Goal: Task Accomplishment & Management: Use online tool/utility

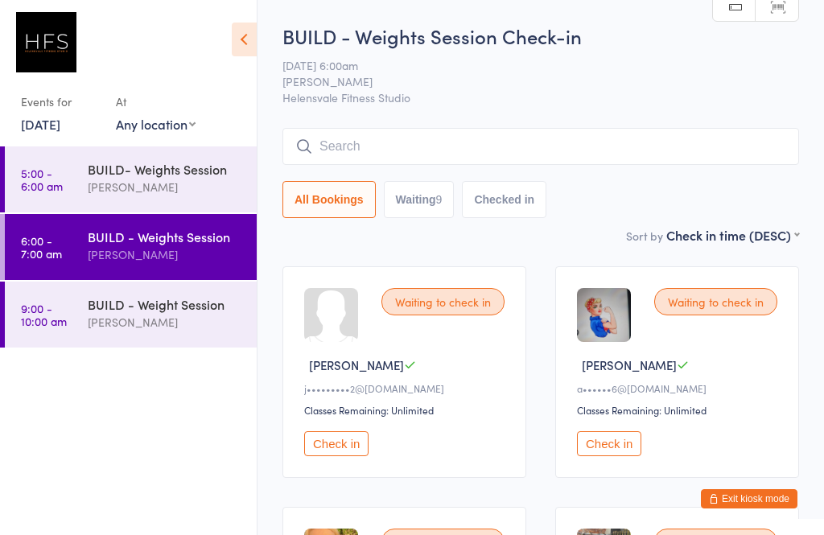
click at [604, 456] on button "Check in" at bounding box center [609, 443] width 64 height 25
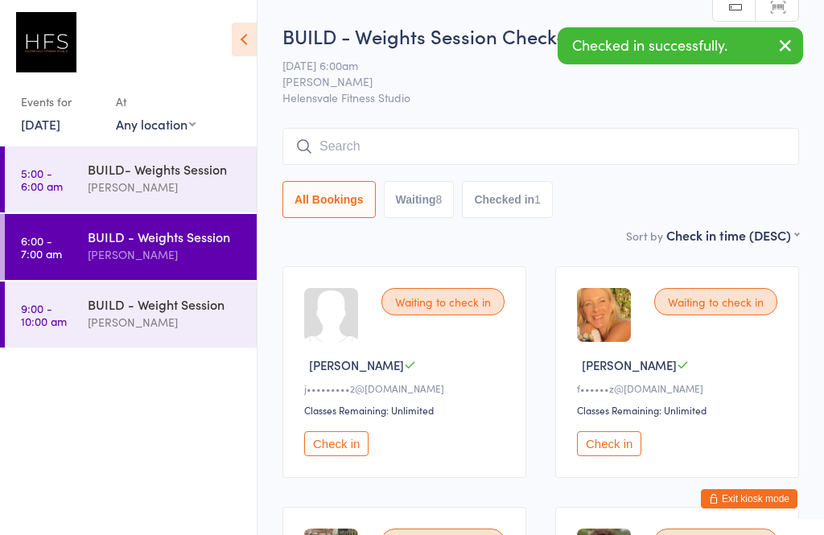
click at [332, 443] on button "Check in" at bounding box center [336, 443] width 64 height 25
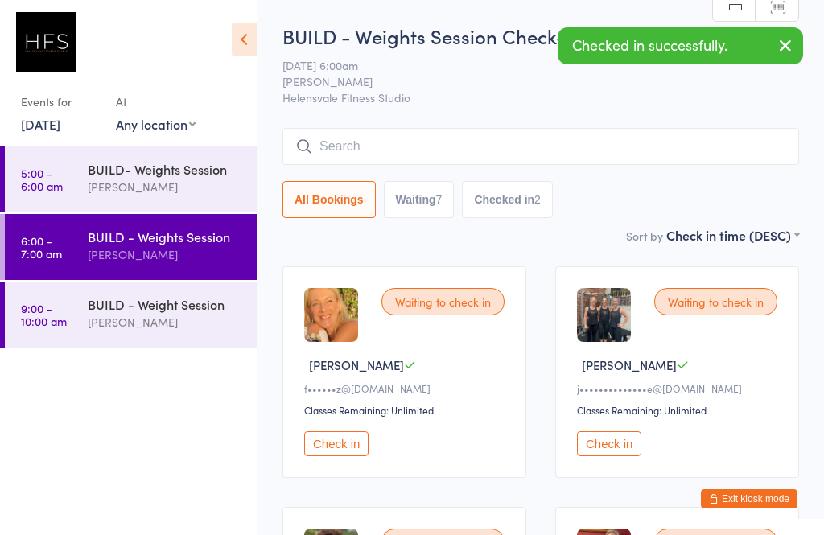
click at [361, 441] on button "Check in" at bounding box center [336, 443] width 64 height 25
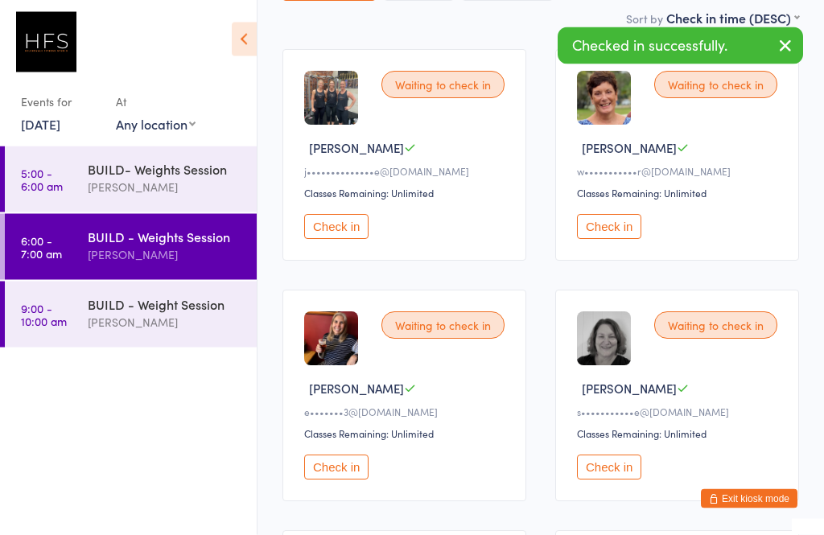
scroll to position [217, 0]
click at [624, 475] on button "Check in" at bounding box center [609, 466] width 64 height 25
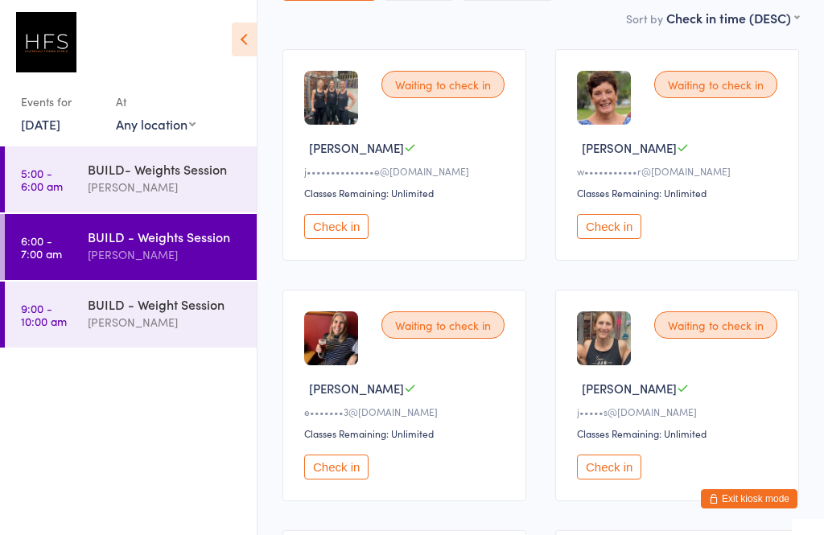
click at [629, 230] on button "Check in" at bounding box center [609, 226] width 64 height 25
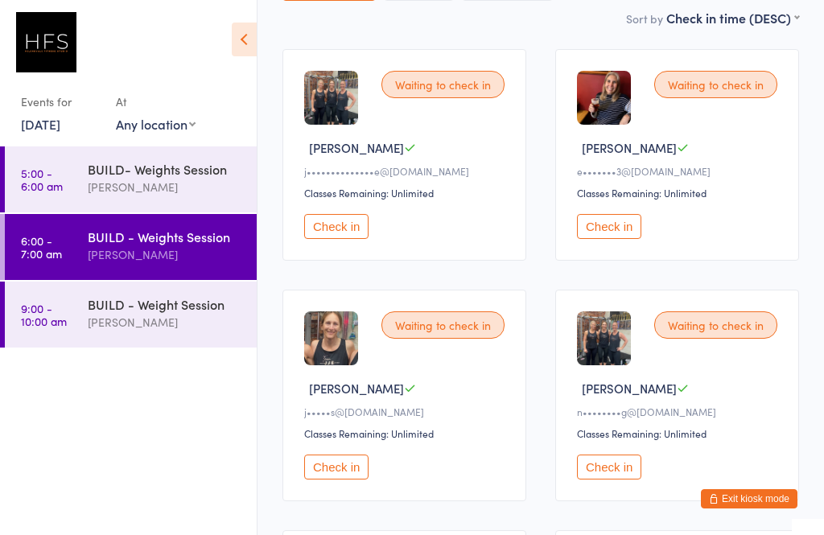
click at [630, 232] on button "Check in" at bounding box center [609, 226] width 64 height 25
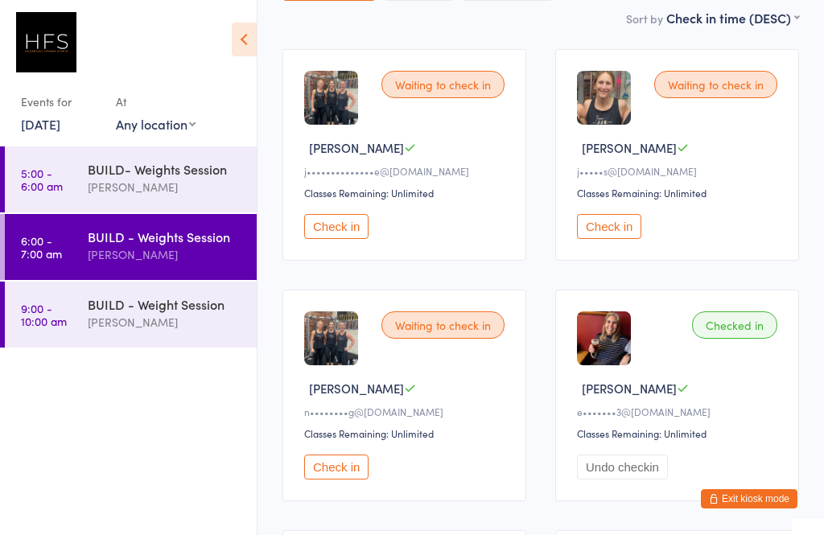
click at [321, 455] on div "Waiting to check in [PERSON_NAME] S n••••••••g@[DOMAIN_NAME] Classes Remaining:…" at bounding box center [404, 396] width 244 height 212
click at [342, 479] on button "Check in" at bounding box center [336, 466] width 64 height 25
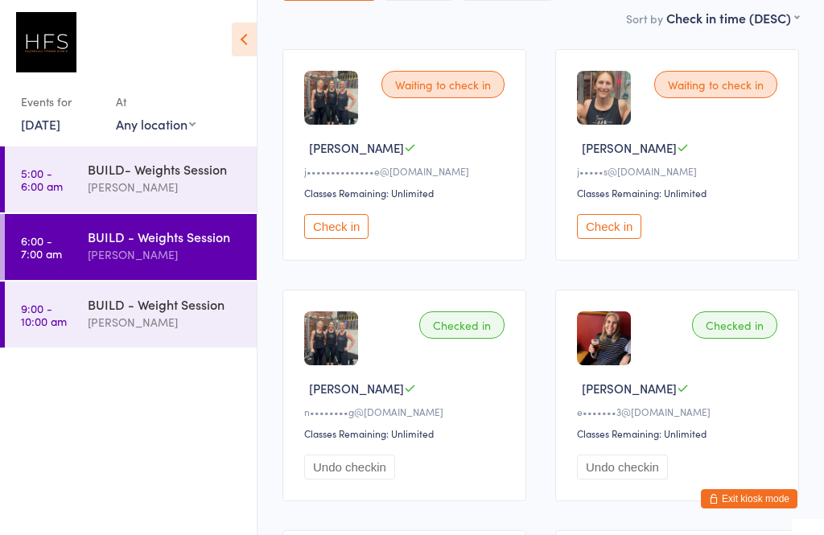
click at [348, 239] on button "Check in" at bounding box center [336, 226] width 64 height 25
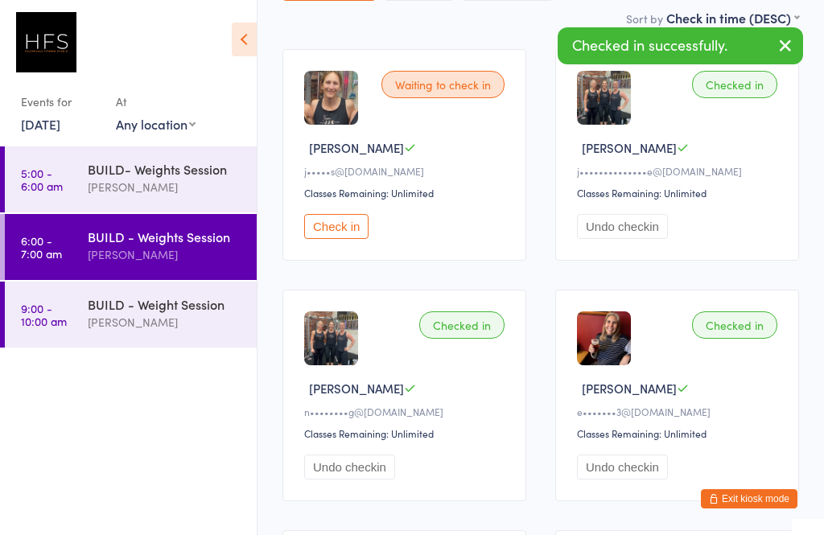
click at [347, 228] on button "Check in" at bounding box center [336, 226] width 64 height 25
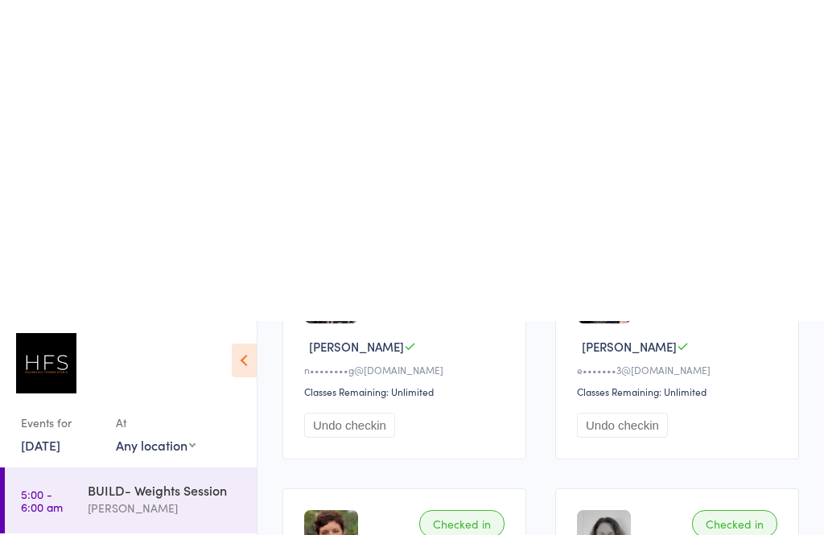
scroll to position [0, 0]
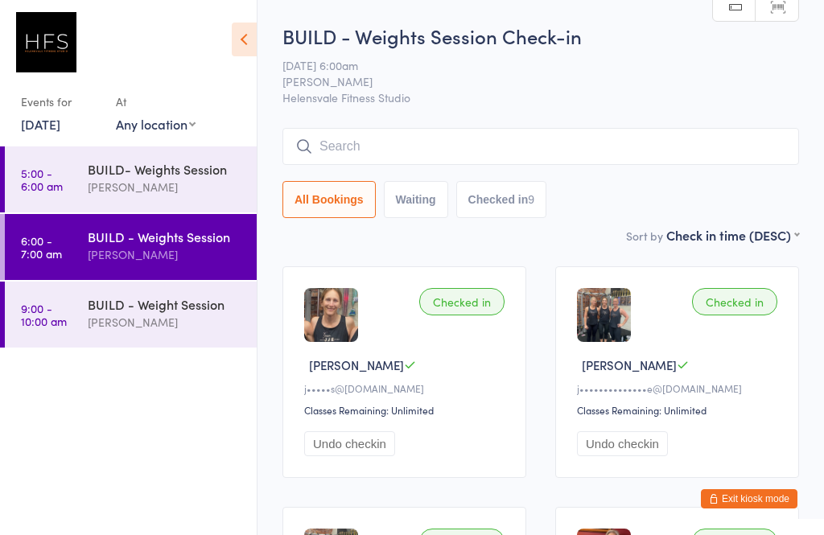
click at [391, 122] on div "BUILD - Weights Session Check-in [DATE] 6:00am [PERSON_NAME] Helensvale Fitness…" at bounding box center [540, 125] width 516 height 204
click at [345, 157] on input "search" at bounding box center [540, 146] width 516 height 37
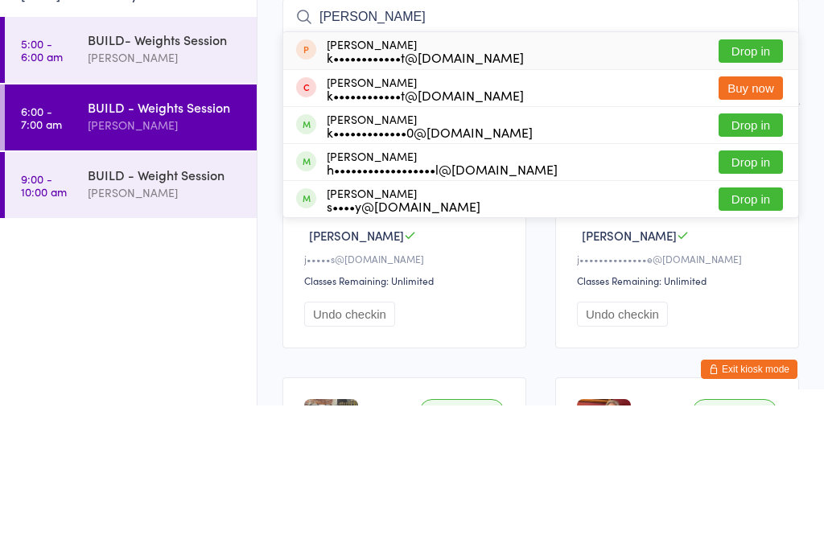
type input "[PERSON_NAME]"
click at [358, 242] on div "[PERSON_NAME] k•••••••••••••0@[DOMAIN_NAME]" at bounding box center [430, 255] width 206 height 26
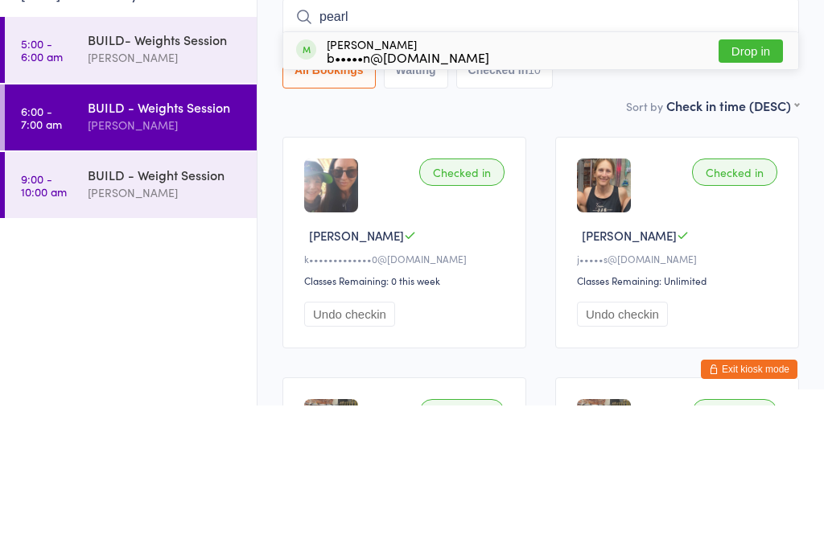
type input "pearl"
click at [395, 180] on div "b•••••n@[DOMAIN_NAME]" at bounding box center [408, 186] width 162 height 13
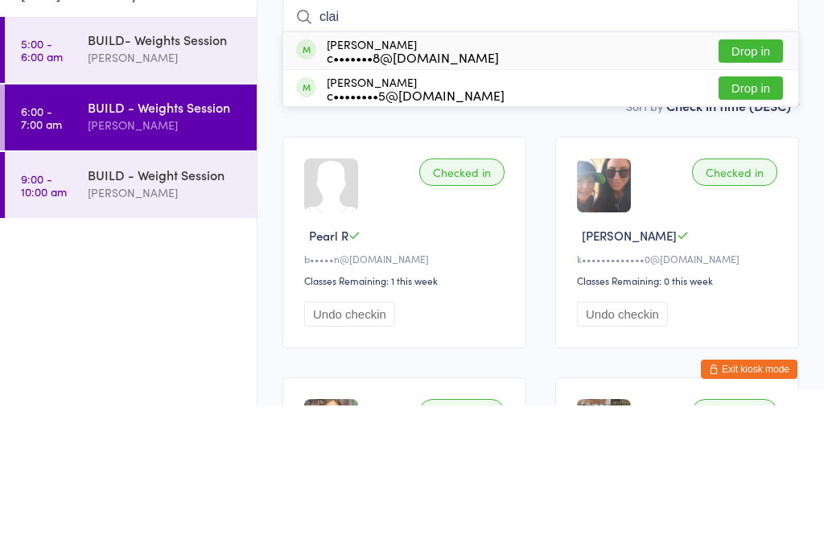
type input "clai"
click at [414, 180] on div "c•••••••8@[DOMAIN_NAME]" at bounding box center [413, 186] width 172 height 13
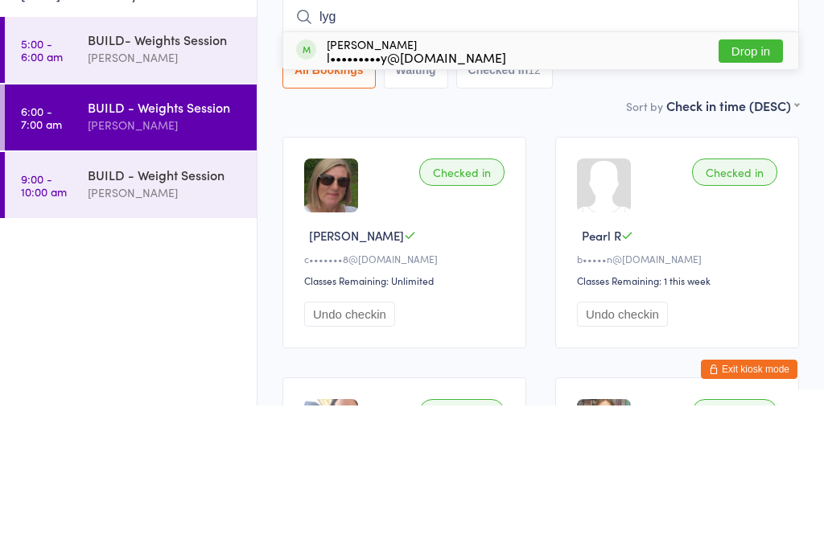
type input "lyg"
click at [741, 169] on button "Drop in" at bounding box center [750, 180] width 64 height 23
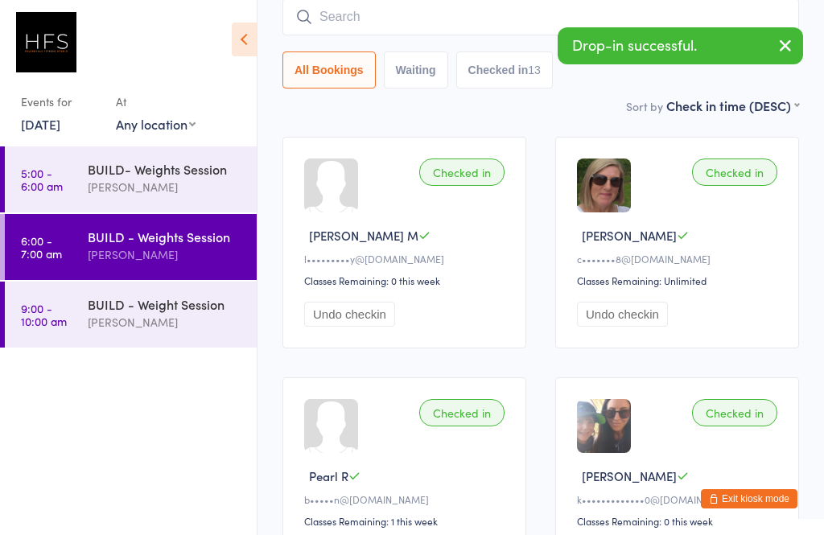
click at [96, 309] on div "BUILD - Weight Session" at bounding box center [165, 304] width 155 height 18
